Goal: Find specific page/section: Find specific page/section

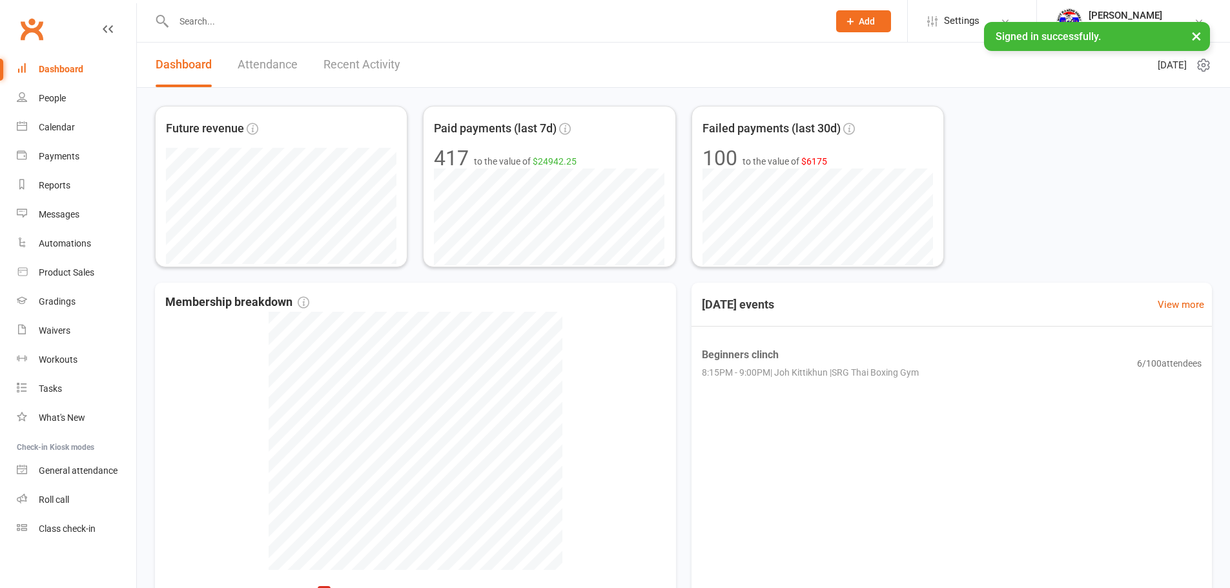
click at [247, 31] on div at bounding box center [487, 21] width 664 height 42
click at [254, 23] on input "text" at bounding box center [495, 21] width 650 height 18
paste input "[PERSON_NAME]"
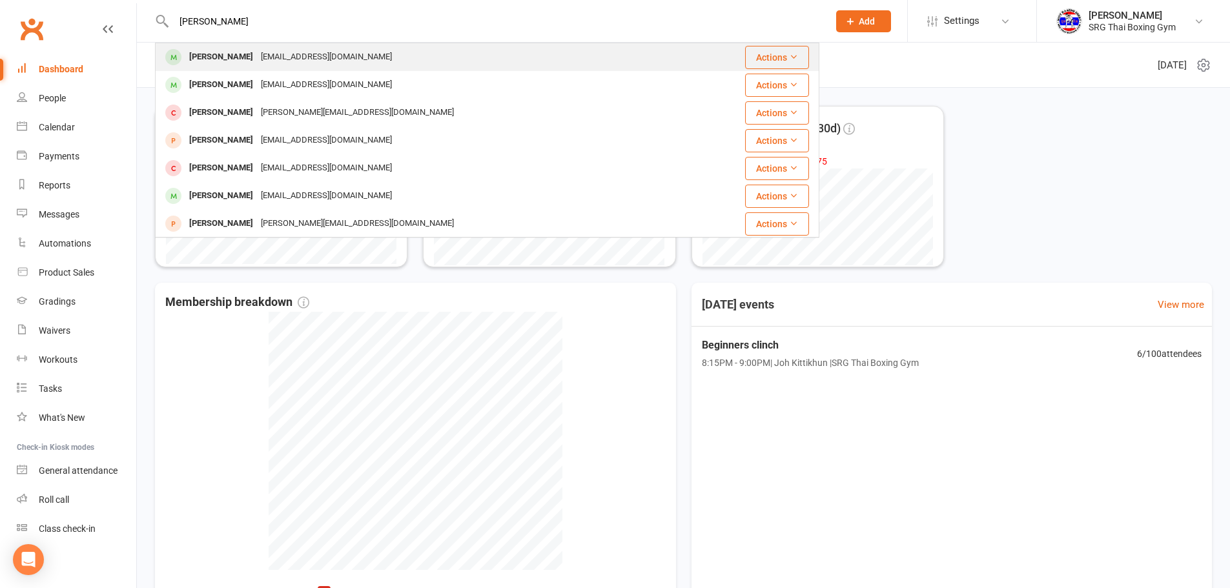
type input "[PERSON_NAME]"
click at [256, 65] on div "[PERSON_NAME]" at bounding box center [221, 57] width 72 height 19
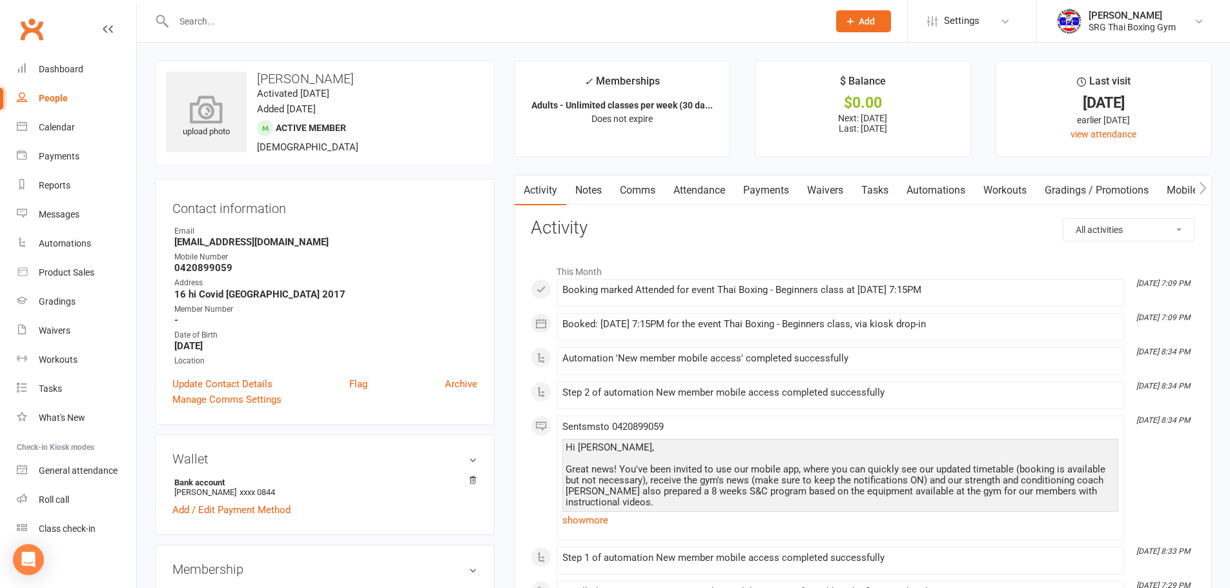
click at [189, 84] on div "upload photo" at bounding box center [206, 112] width 81 height 81
click at [212, 17] on input "text" at bounding box center [495, 21] width 650 height 18
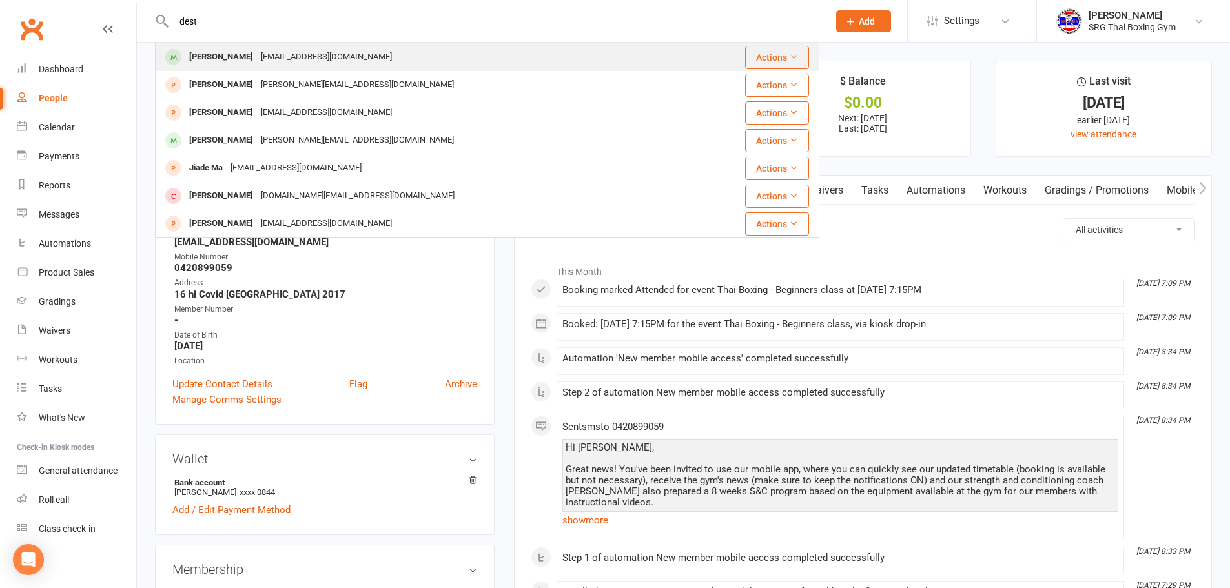
type input "dest"
click at [284, 57] on div "[EMAIL_ADDRESS][DOMAIN_NAME]" at bounding box center [326, 57] width 139 height 19
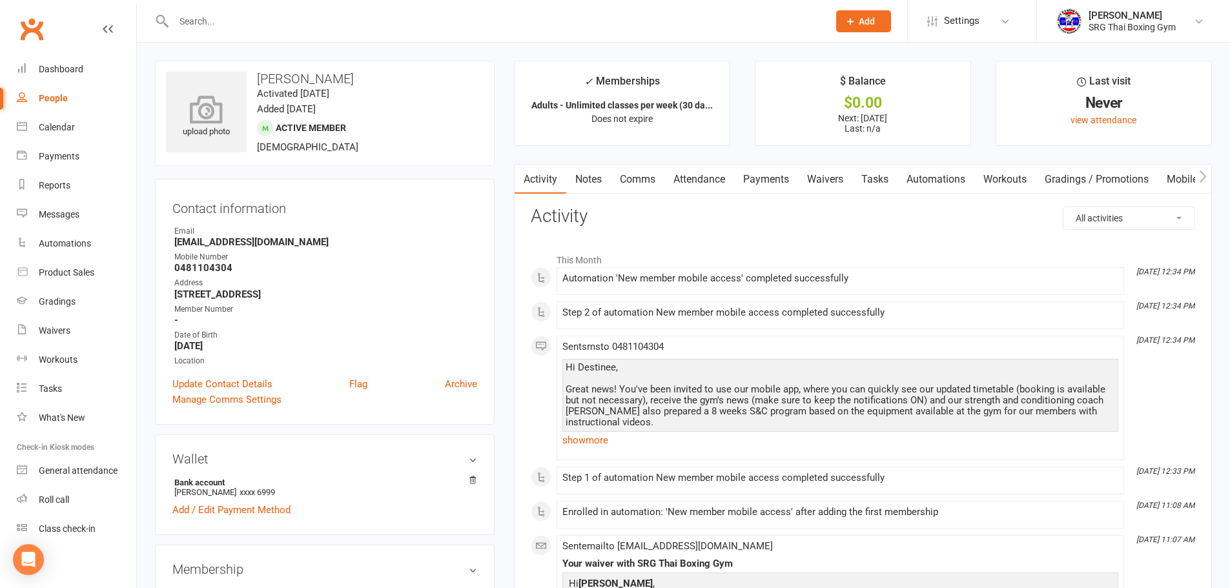
click at [227, 128] on div "upload photo" at bounding box center [206, 117] width 81 height 43
click at [1021, 478] on div "Step 1 of automation New member mobile access completed successfully" at bounding box center [840, 478] width 556 height 11
click at [1140, 303] on icon "[DATE] 12:34 PM" at bounding box center [1165, 306] width 58 height 9
click at [181, 24] on input "text" at bounding box center [495, 21] width 650 height 18
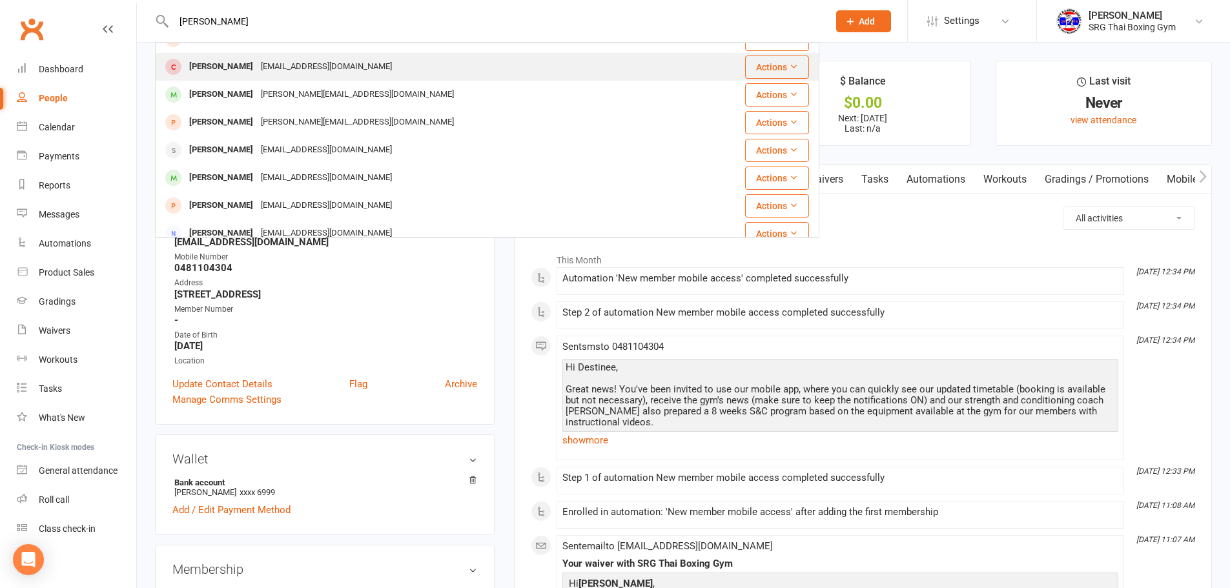
scroll to position [194, 0]
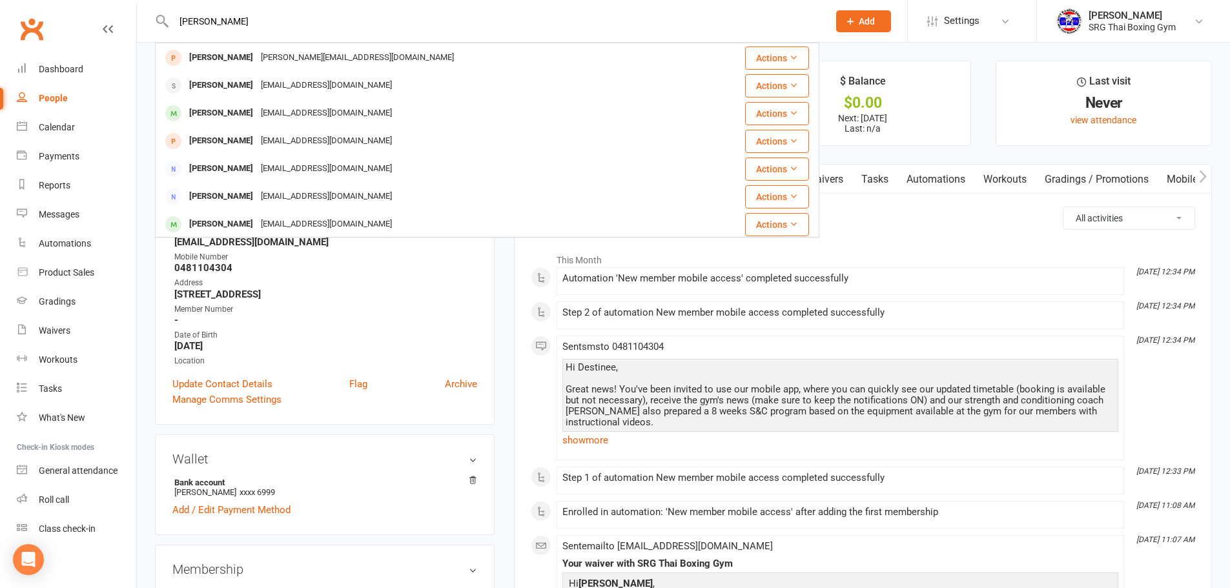
type input "[PERSON_NAME]"
